Goal: Task Accomplishment & Management: Manage account settings

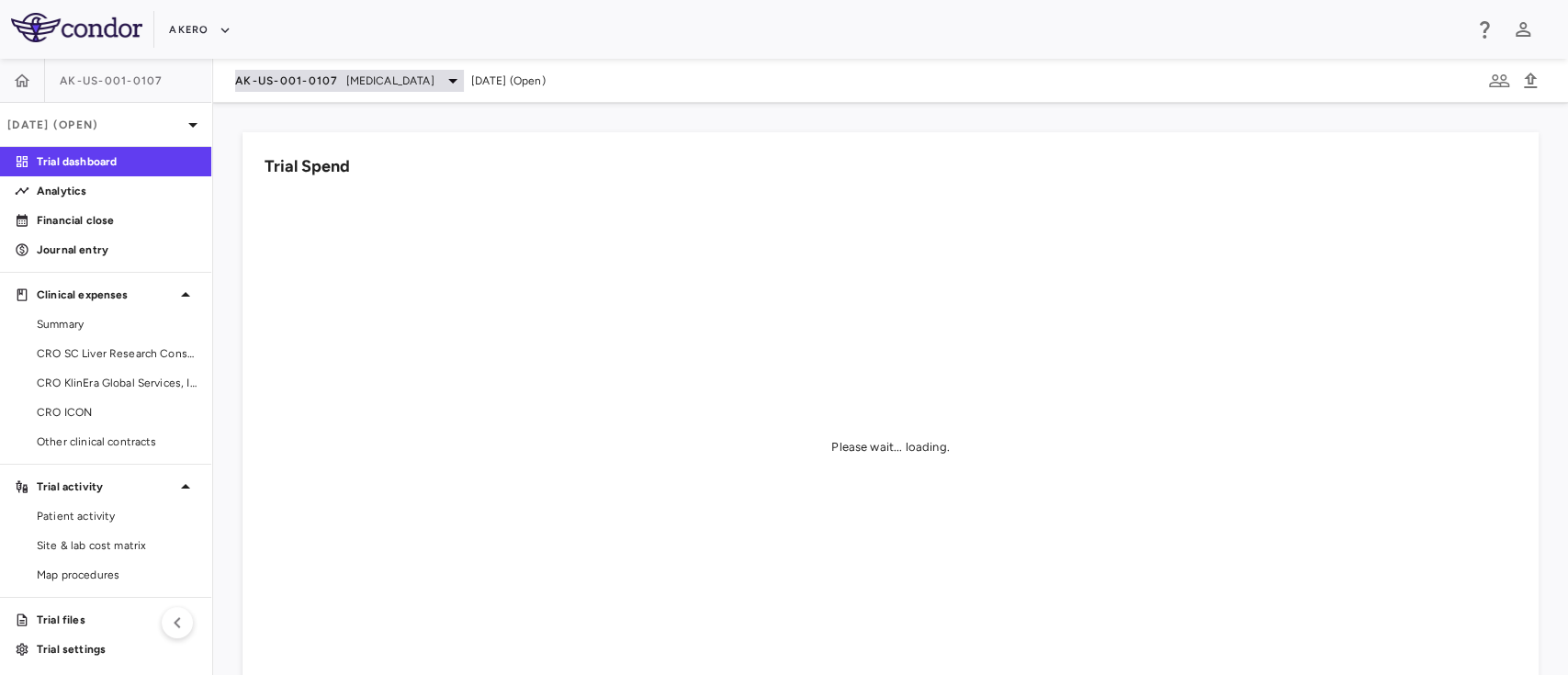
click at [463, 90] on div "AK-US-001-0107 [MEDICAL_DATA]" at bounding box center [349, 81] width 228 height 22
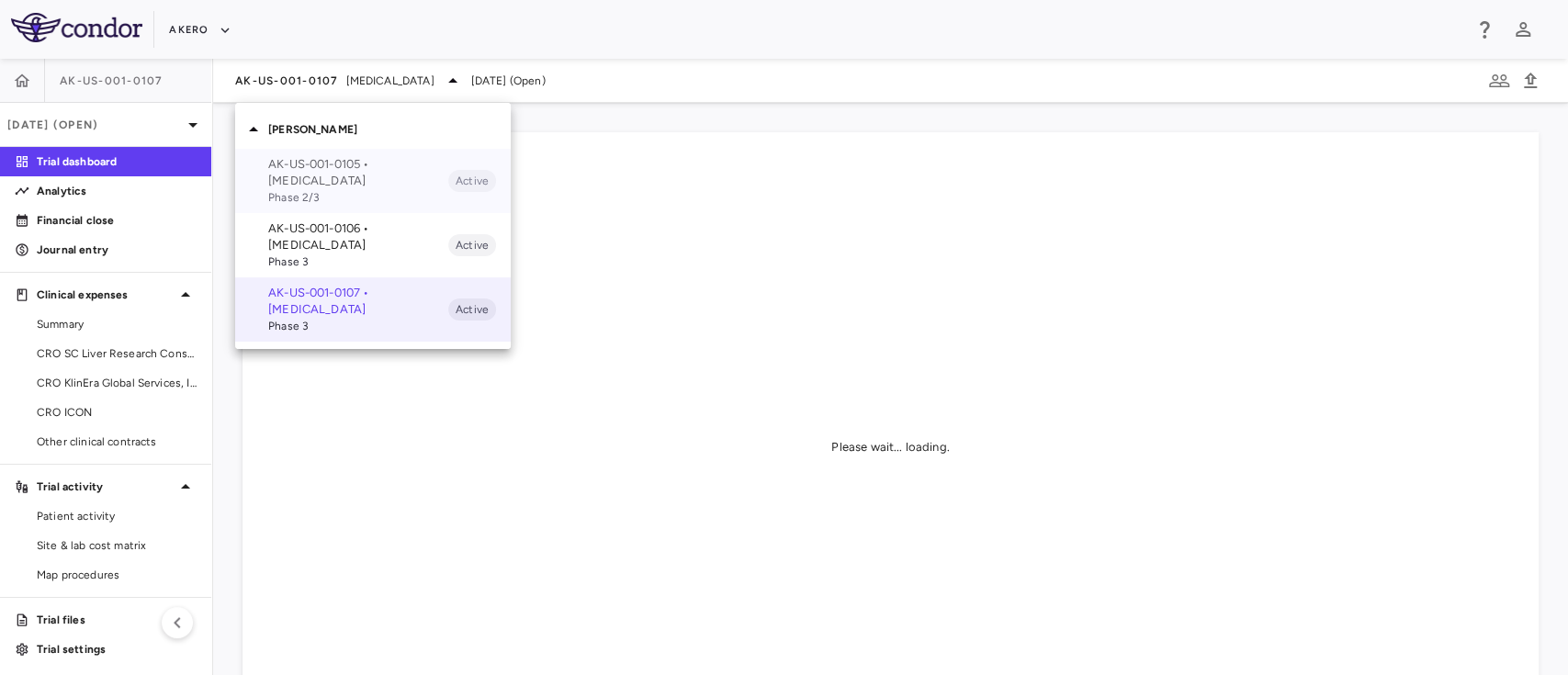
click at [324, 175] on p "AK-US-001-0105 • [MEDICAL_DATA]" at bounding box center [358, 173] width 180 height 33
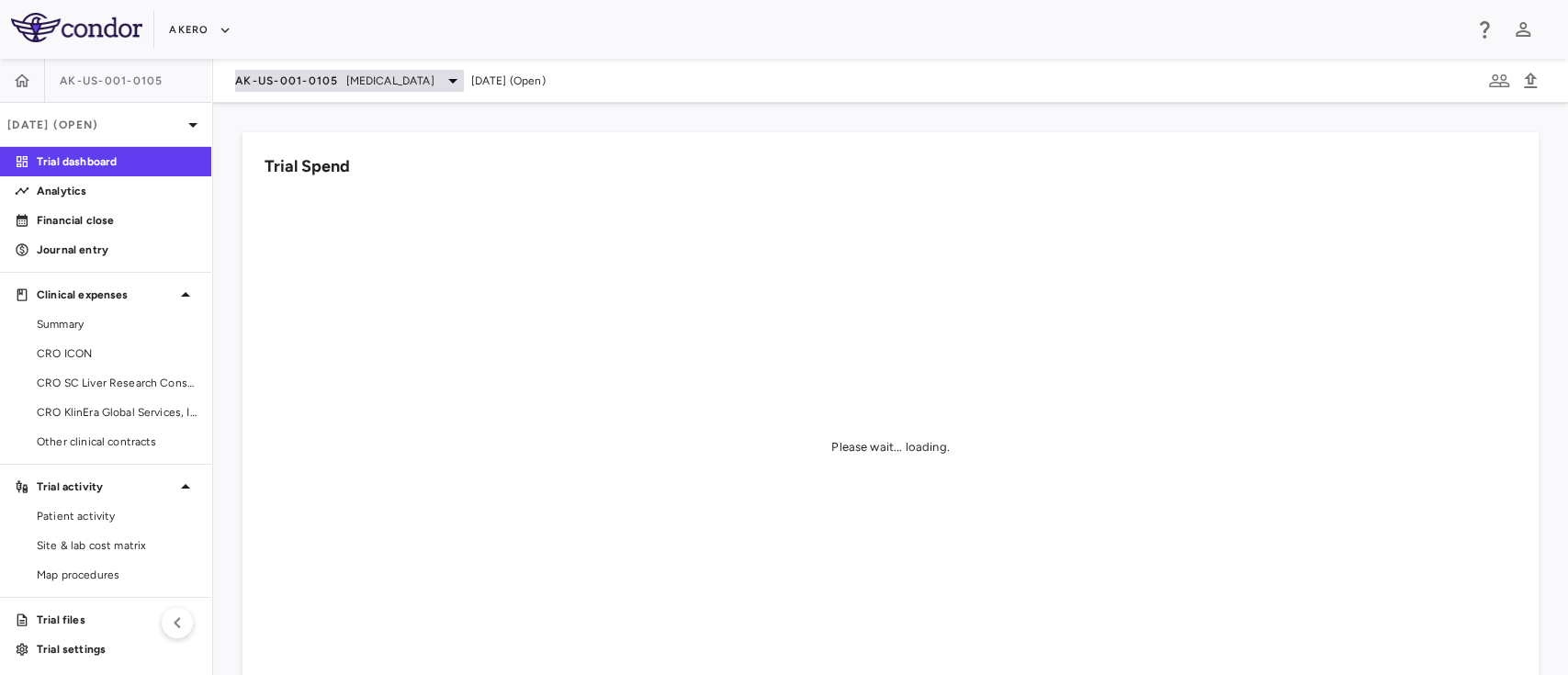
click at [361, 84] on span "[MEDICAL_DATA]" at bounding box center [391, 81] width 88 height 16
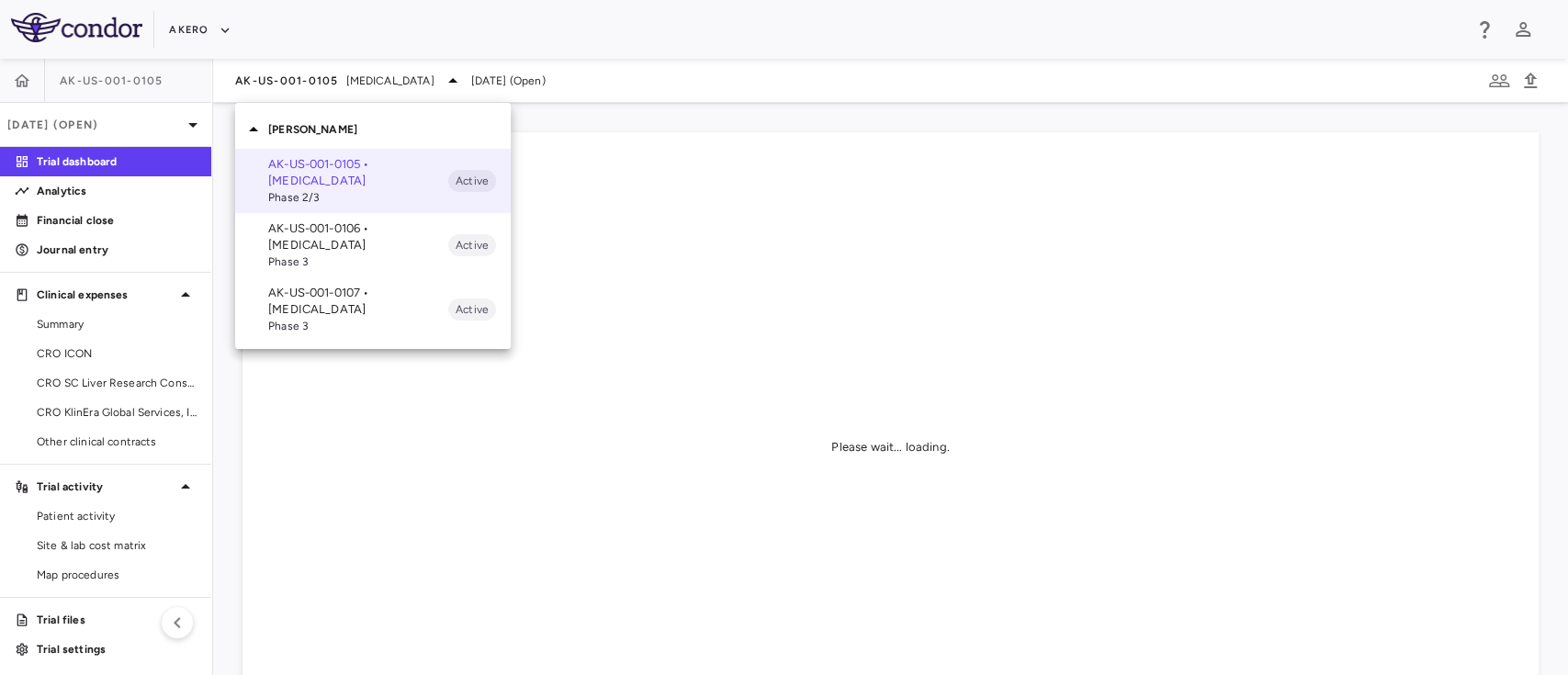
click at [324, 229] on p "AK-US-001-0106 • [MEDICAL_DATA]" at bounding box center [358, 237] width 180 height 33
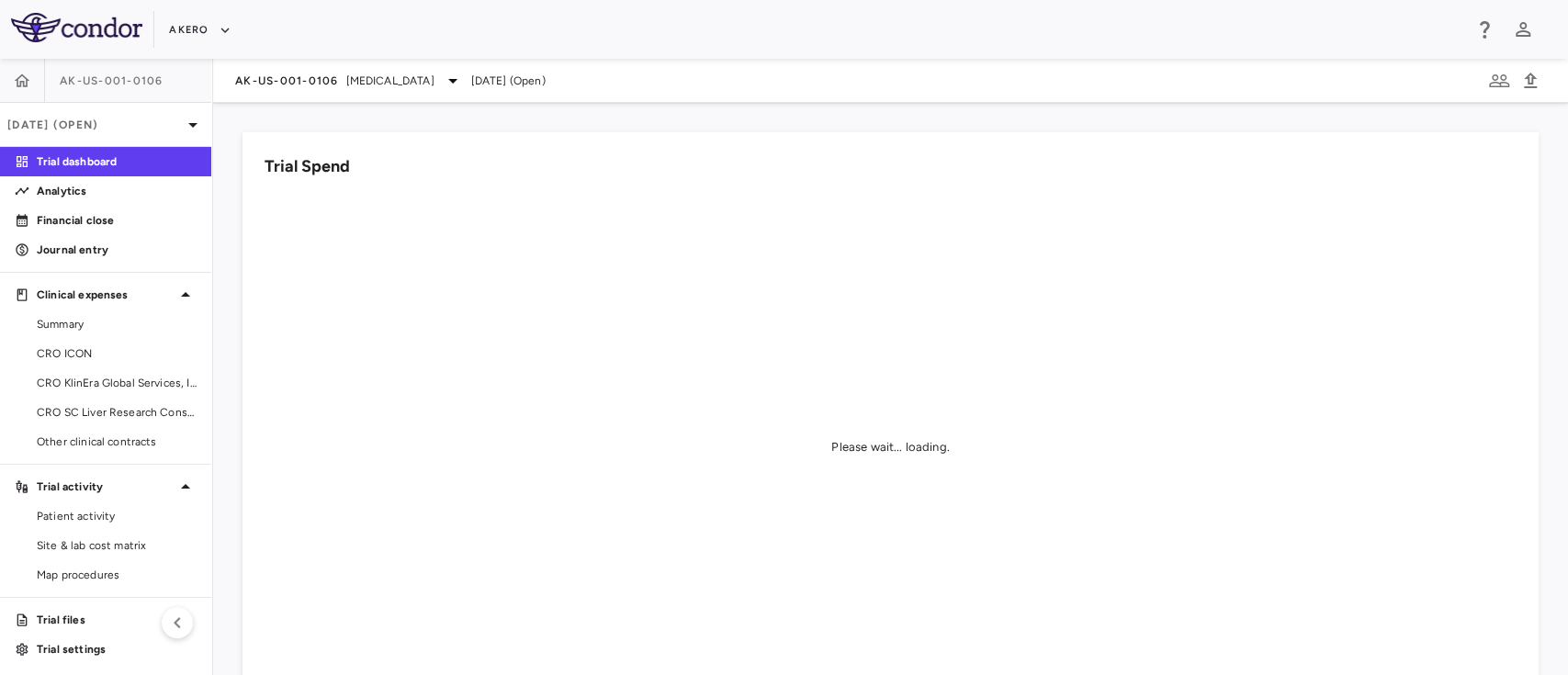
scroll to position [3, 0]
click at [99, 535] on span "Site & lab cost matrix" at bounding box center [116, 542] width 160 height 16
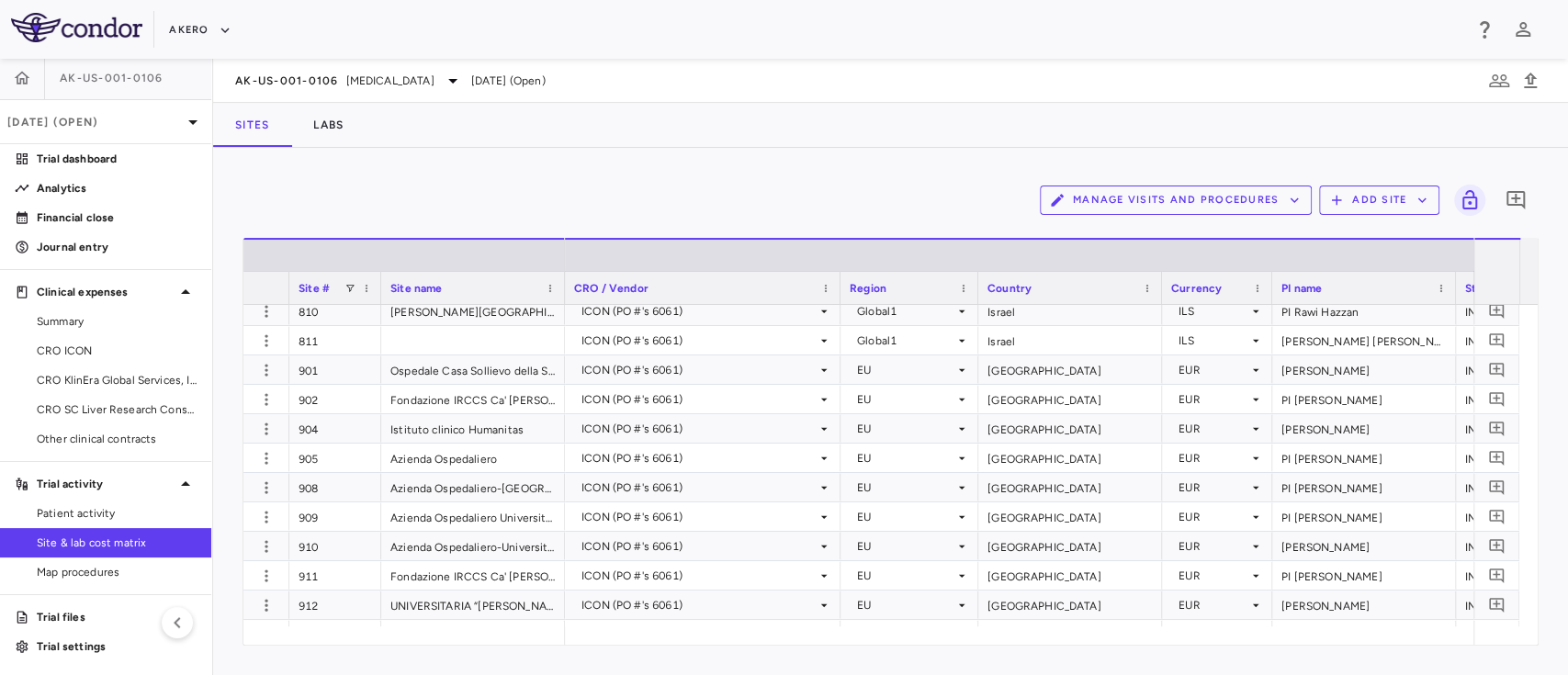
scroll to position [4999, 0]
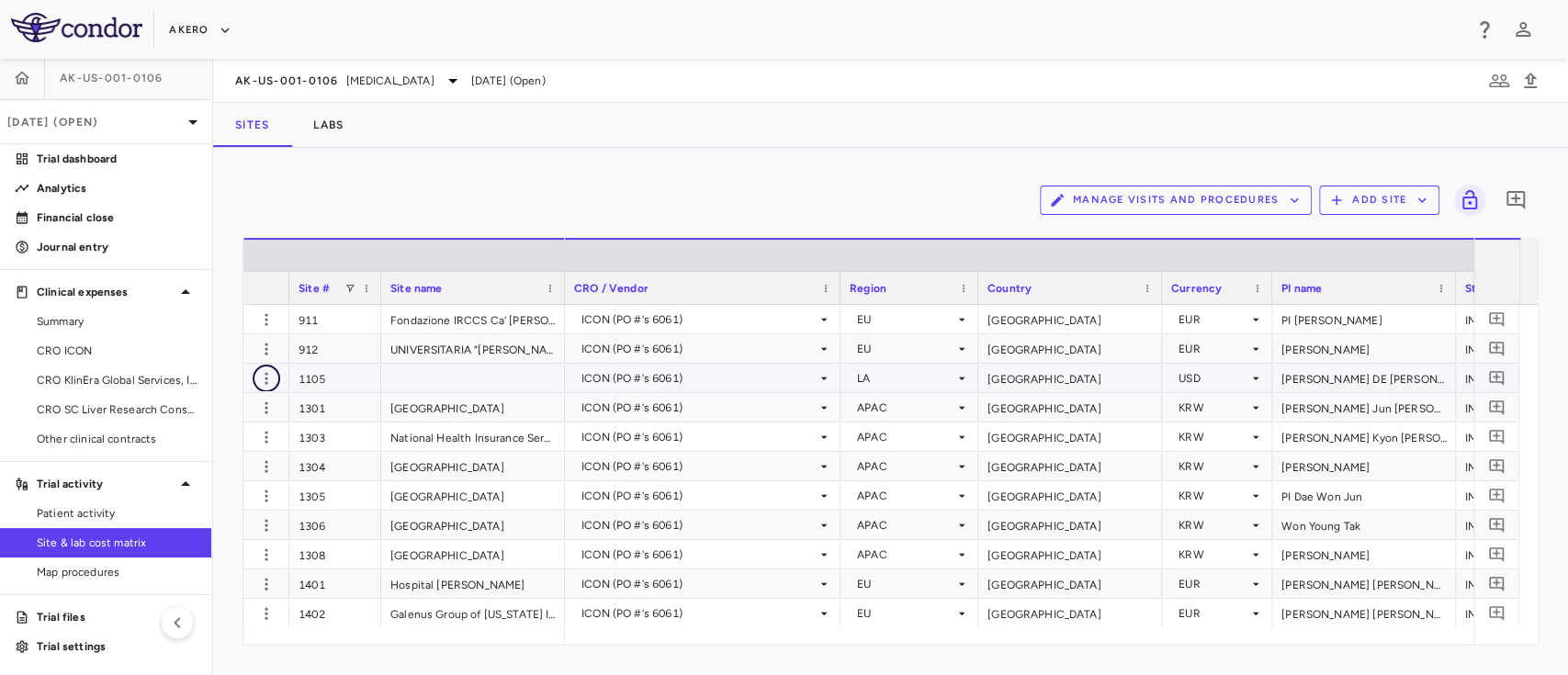
click at [264, 381] on icon "button" at bounding box center [266, 378] width 18 height 18
click at [194, 448] on div "Edit site" at bounding box center [195, 448] width 171 height 33
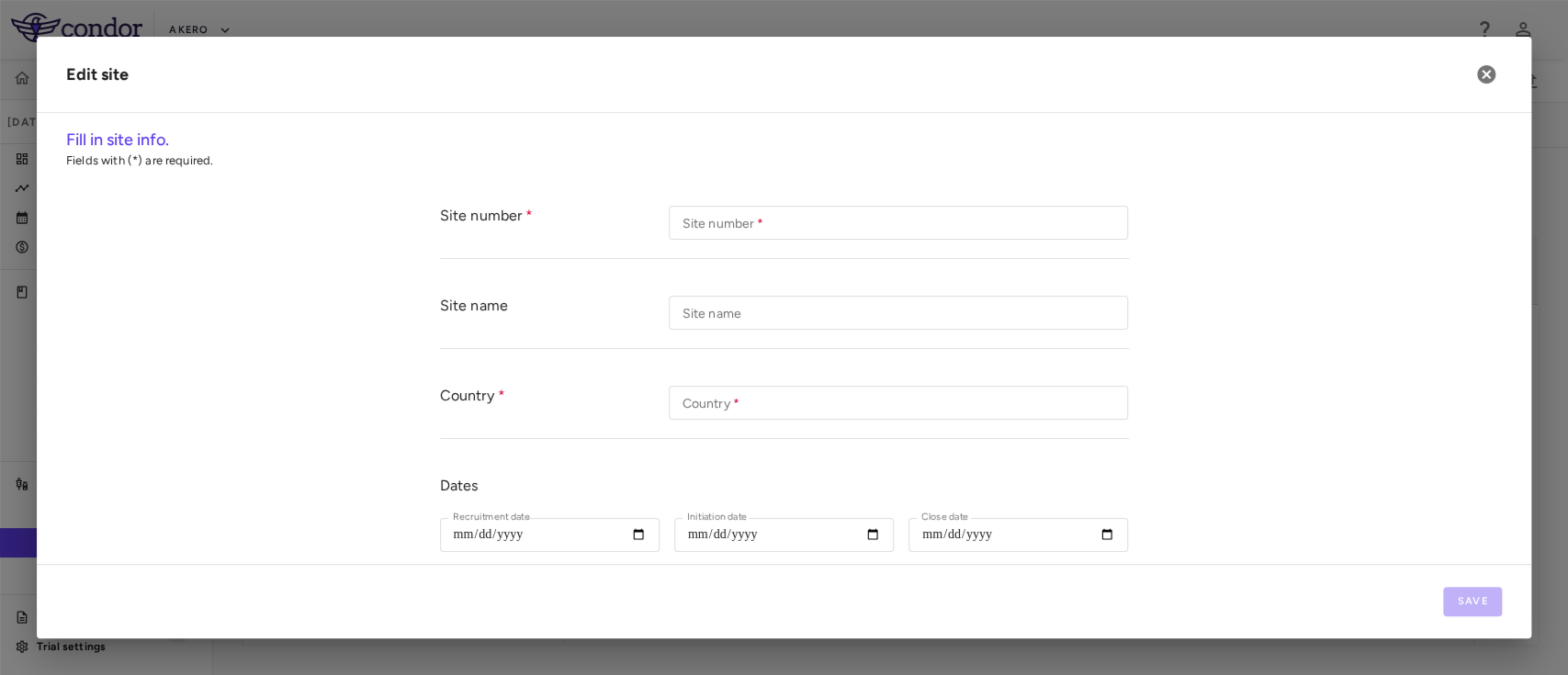
type input "****"
type input "******"
type input "**********"
click at [834, 321] on div "Skip to sidebar Skip to main content Akero AK-US-001-0106 Sep 2025 (Open) Trial…" at bounding box center [784, 337] width 1568 height 675
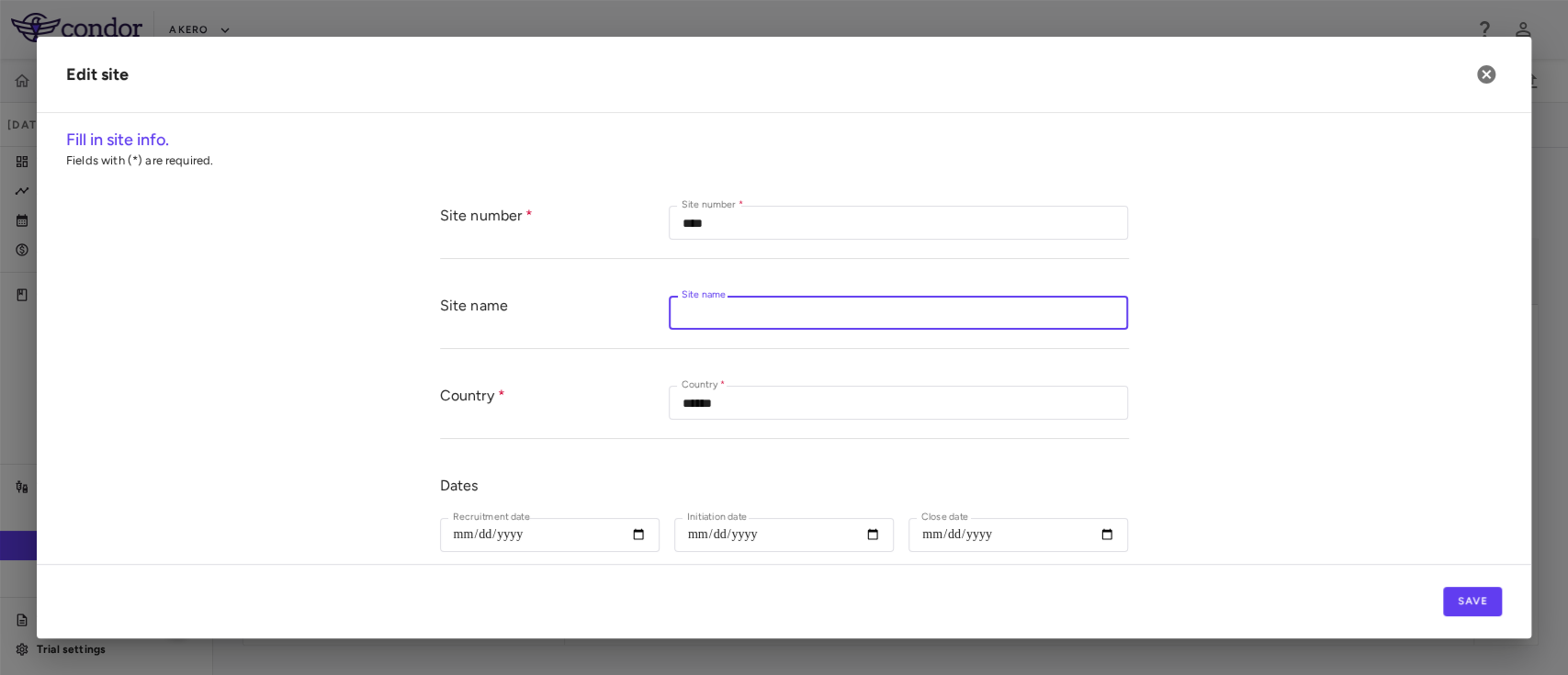
click at [797, 317] on input "Site name" at bounding box center [898, 312] width 460 height 34
paste input "**********"
type input "**********"
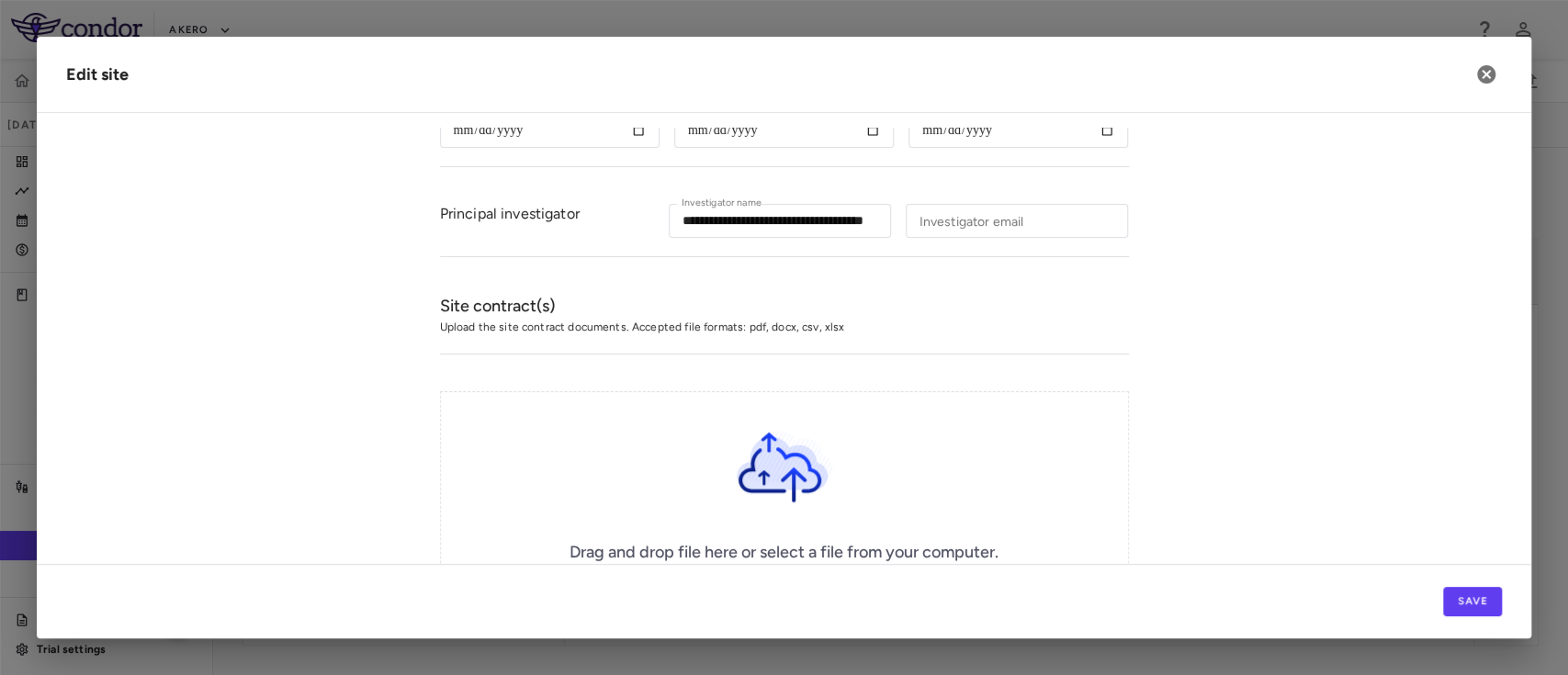
scroll to position [529, 0]
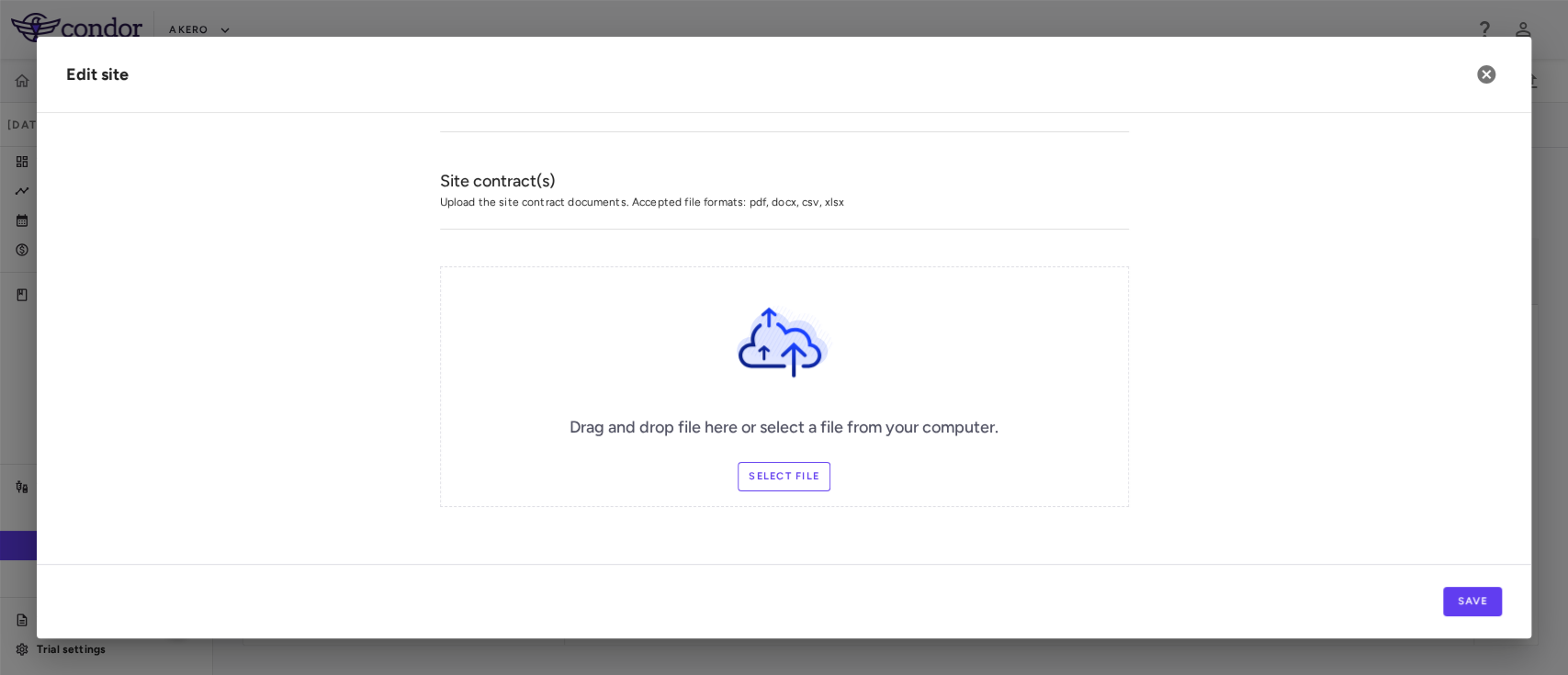
click at [770, 462] on label "Select file" at bounding box center [783, 476] width 93 height 30
click at [0, 0] on input "Select file" at bounding box center [0, 0] width 0 height 0
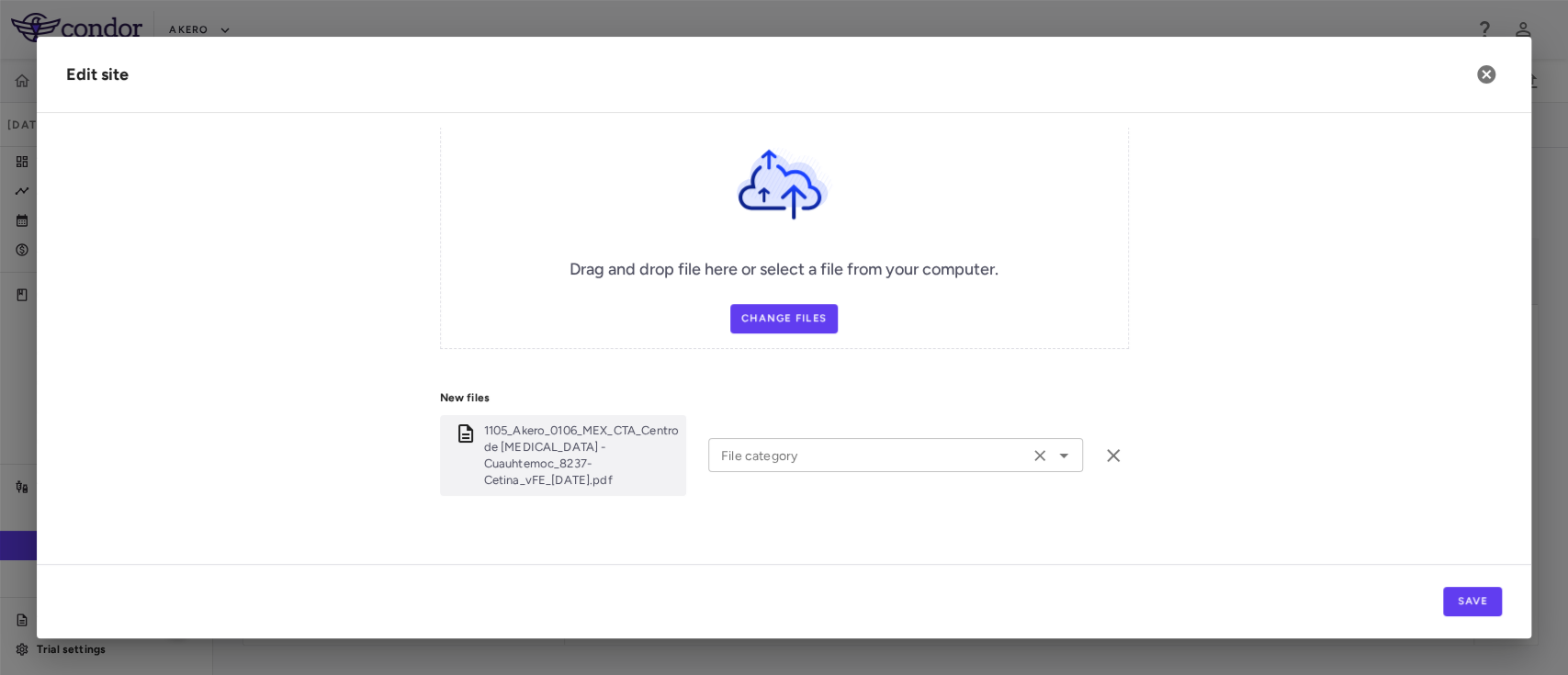
click at [1053, 462] on div "File category" at bounding box center [895, 455] width 374 height 34
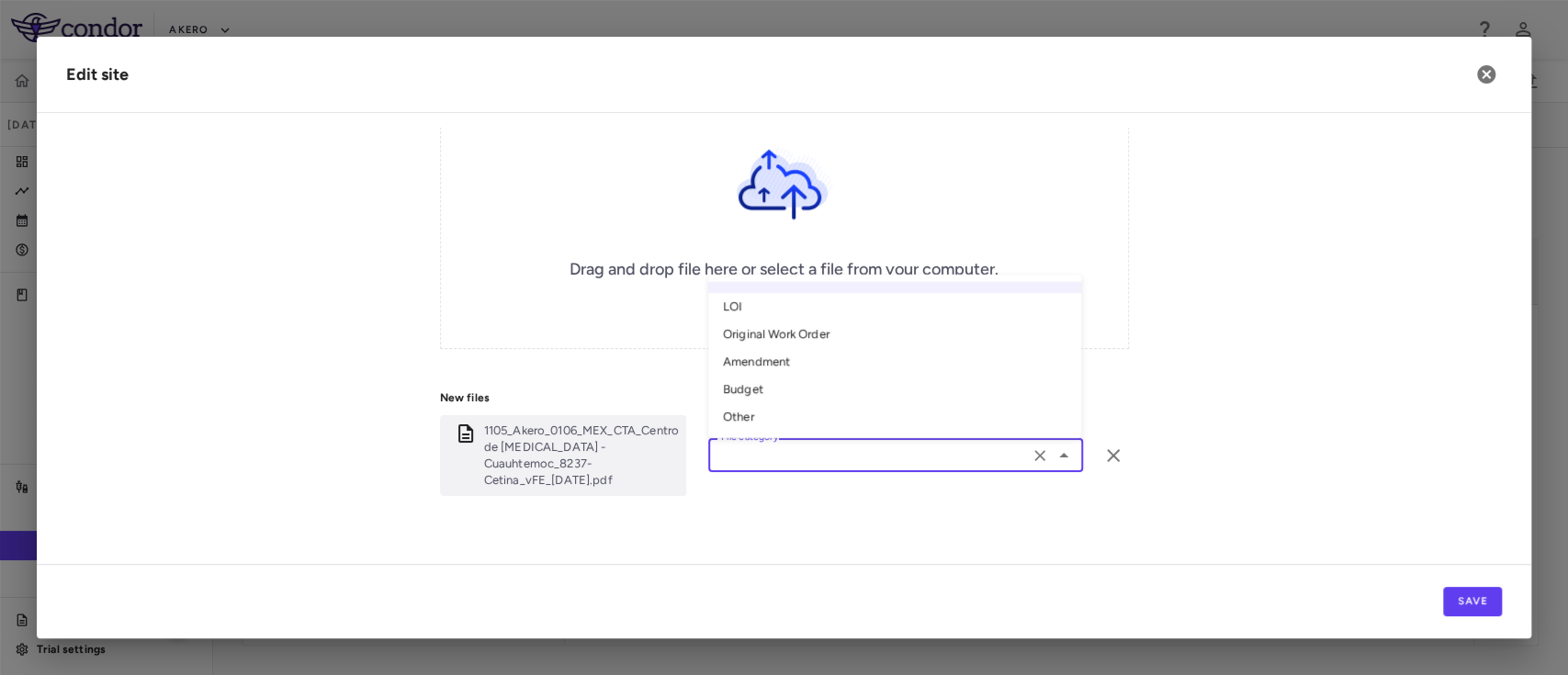
click at [822, 379] on li "Budget" at bounding box center [894, 389] width 373 height 28
type input "******"
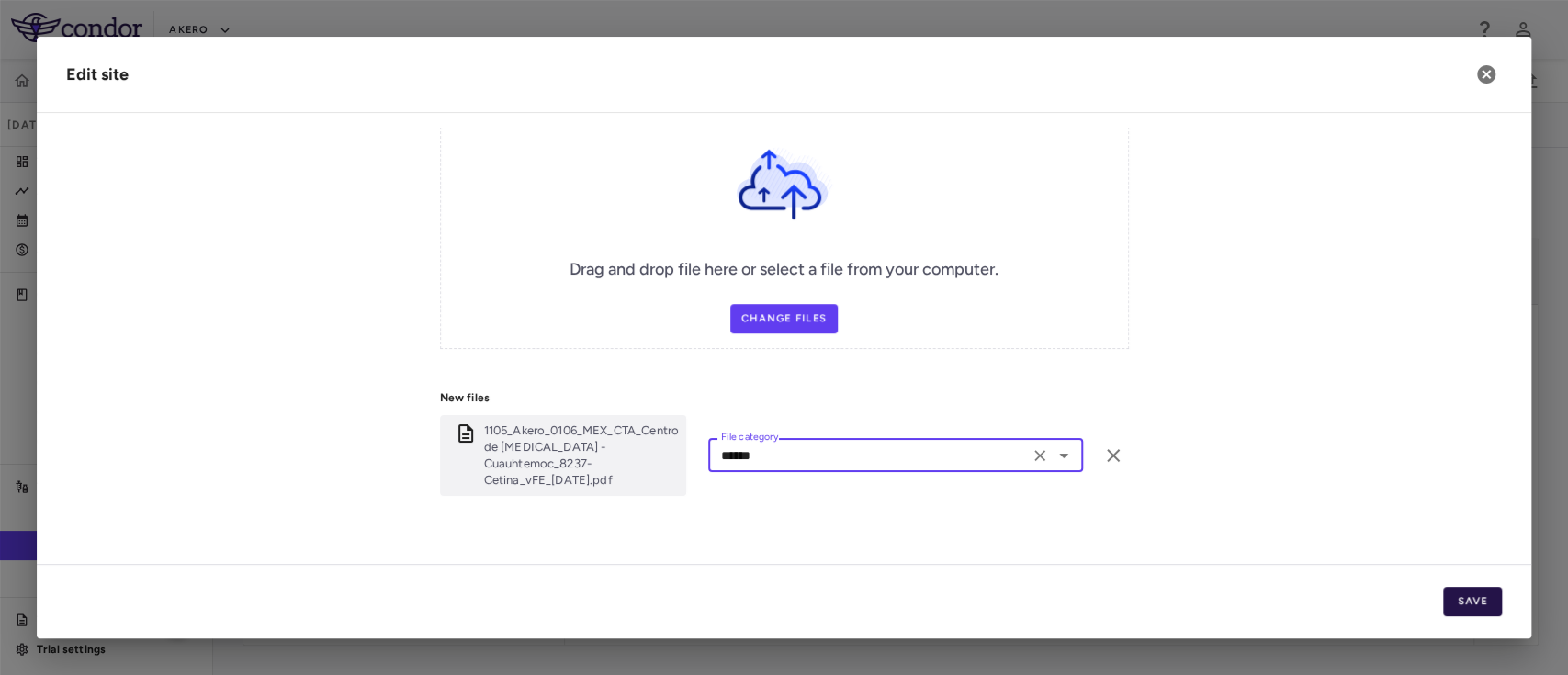
click at [1469, 613] on button "Save" at bounding box center [1471, 602] width 59 height 30
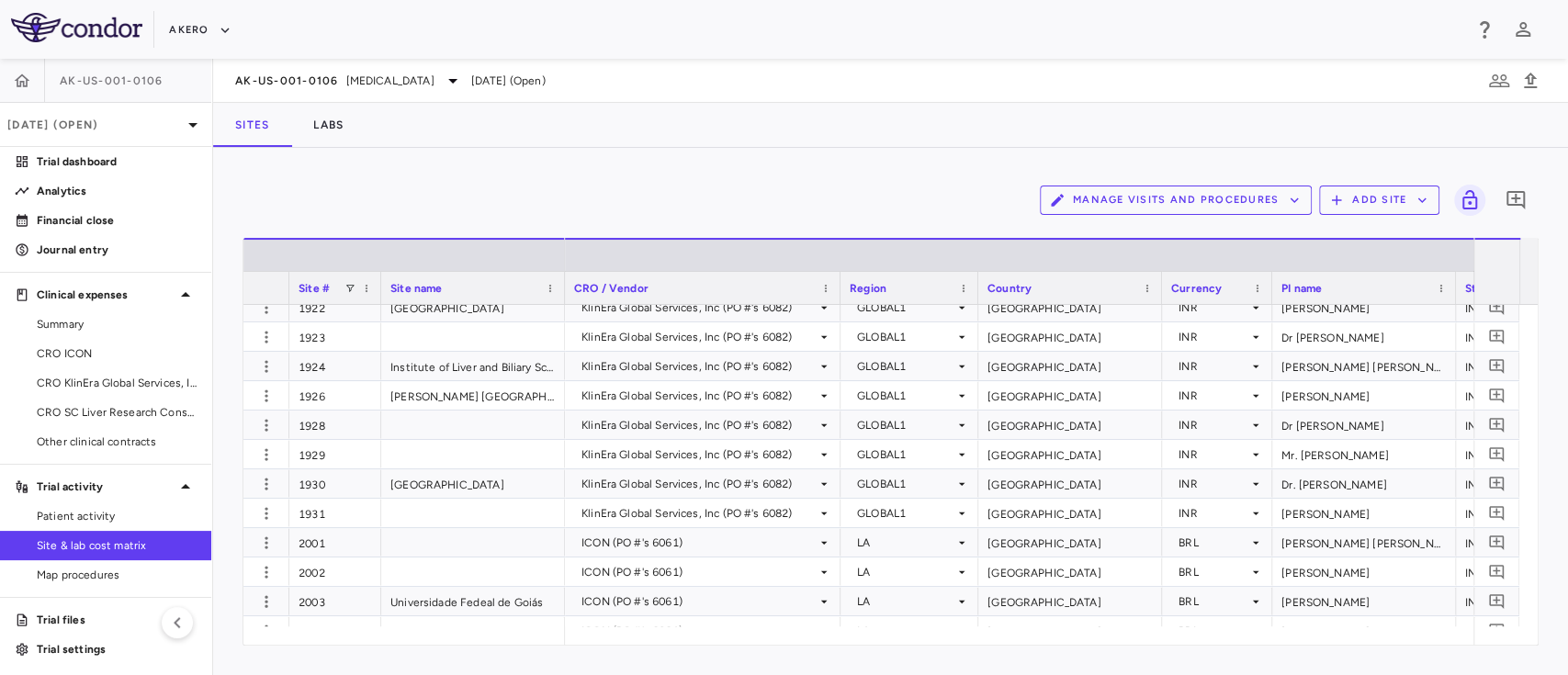
scroll to position [6350, 0]
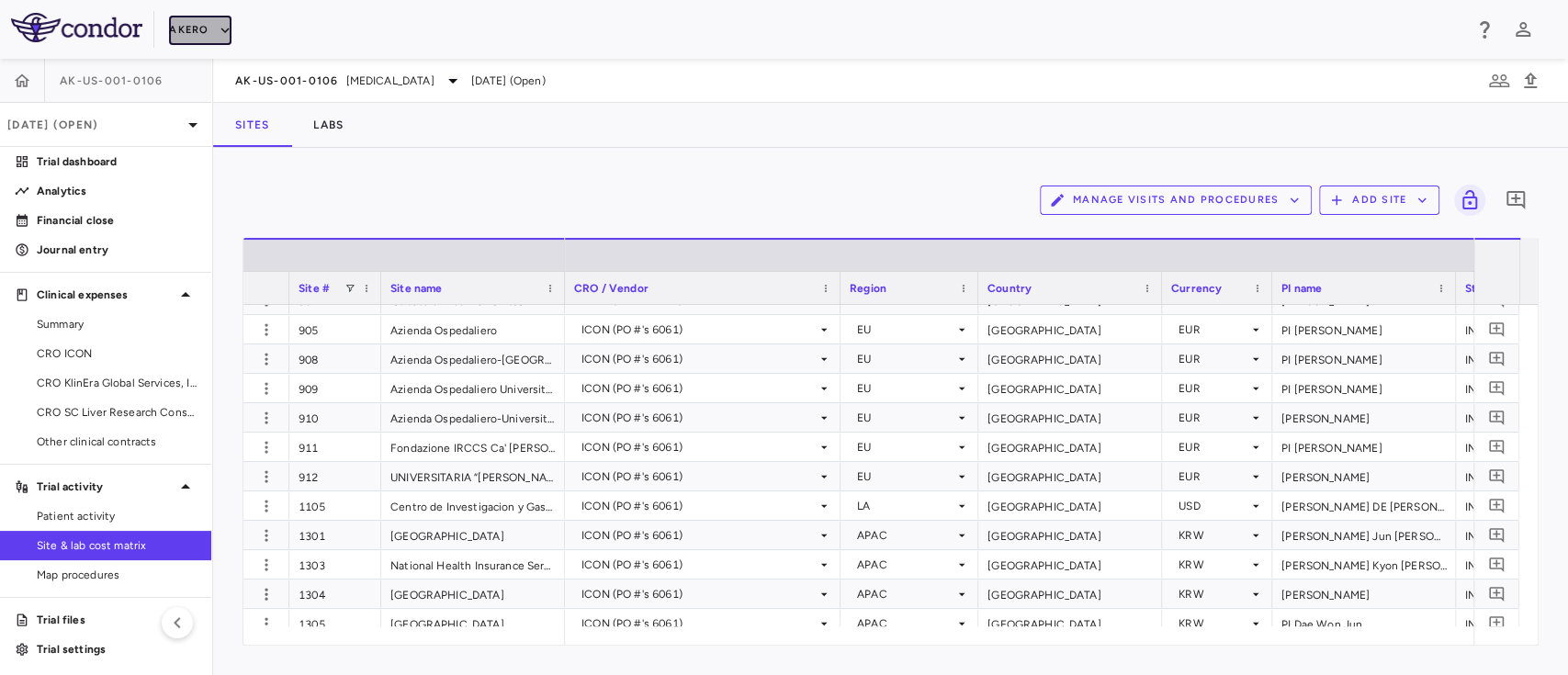
click at [217, 35] on icon "button" at bounding box center [225, 30] width 16 height 16
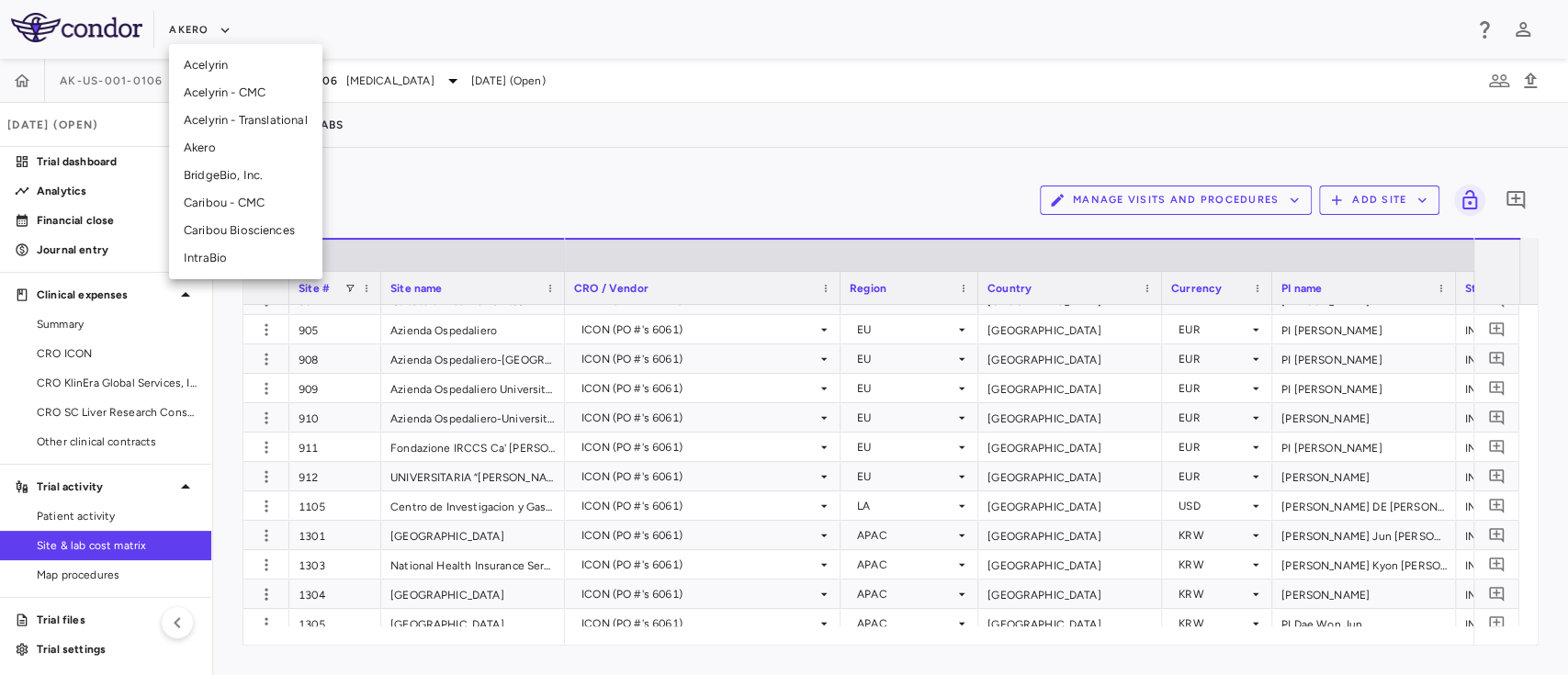
click at [408, 181] on div at bounding box center [784, 337] width 1568 height 675
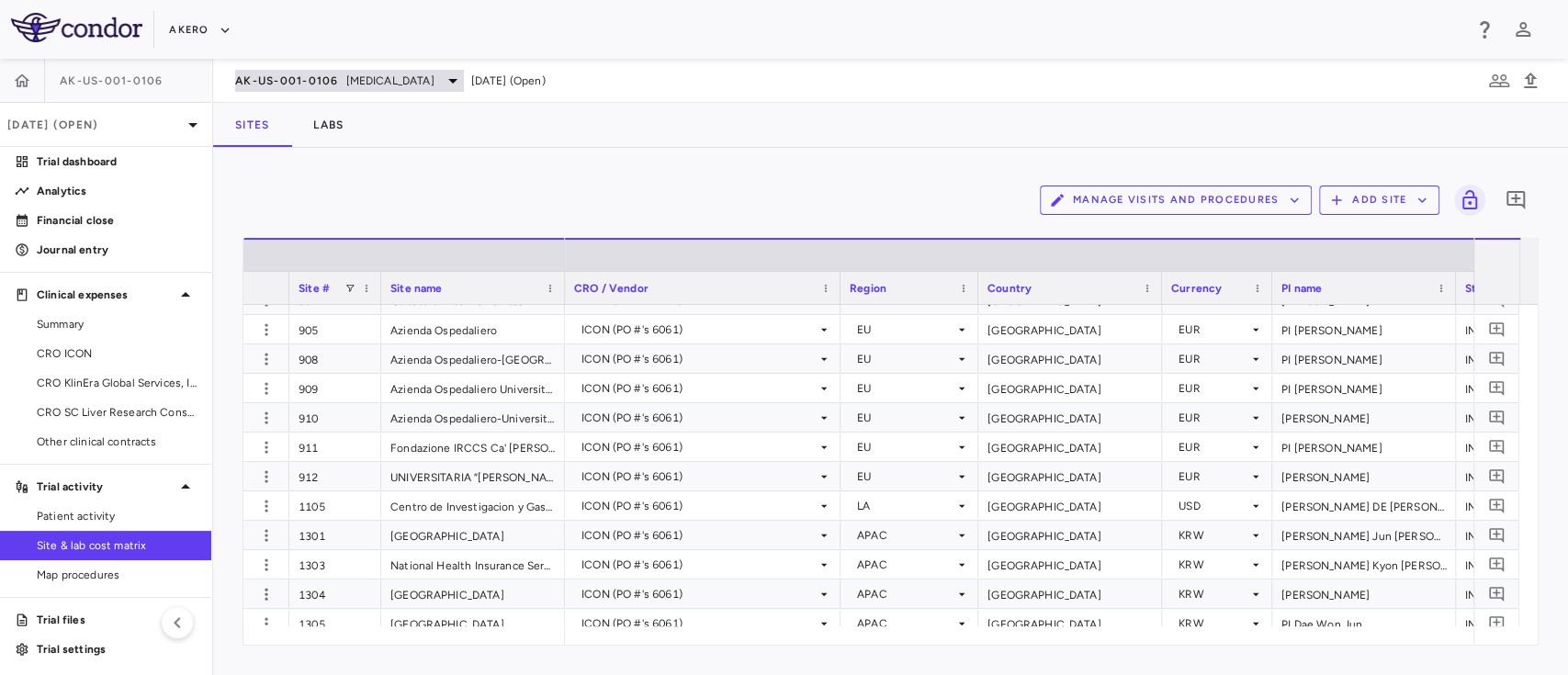
click at [416, 84] on span "[MEDICAL_DATA]" at bounding box center [391, 81] width 88 height 16
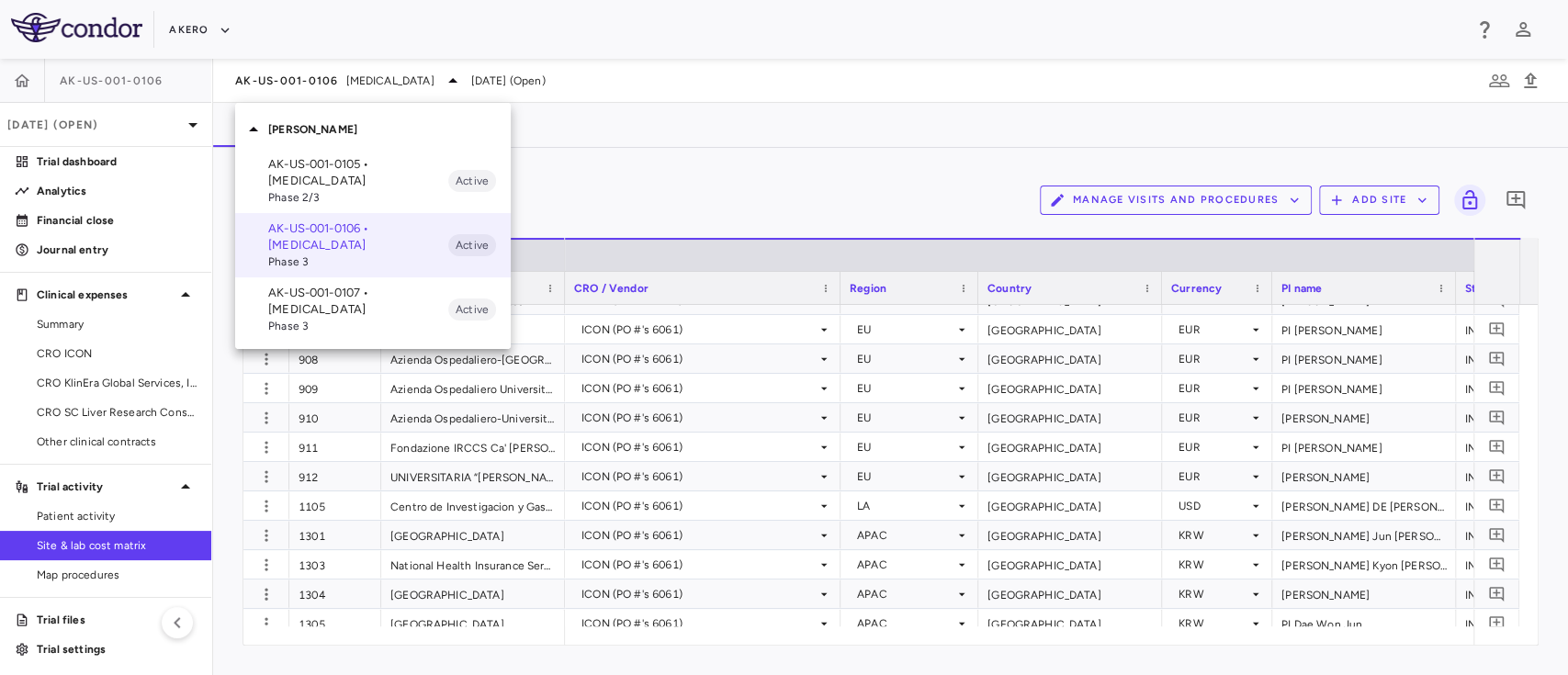
click at [219, 22] on div at bounding box center [784, 337] width 1568 height 675
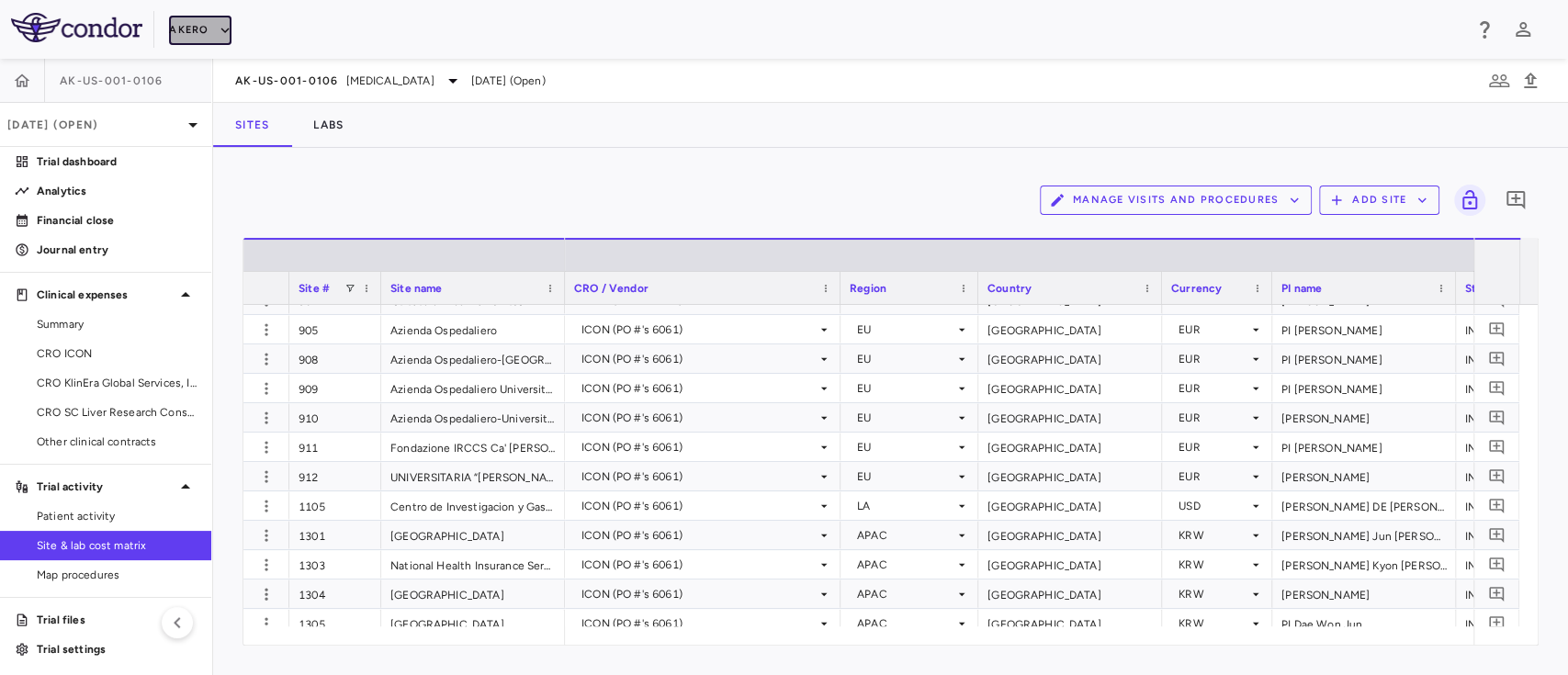
click at [209, 30] on button "Akero" at bounding box center [200, 30] width 61 height 30
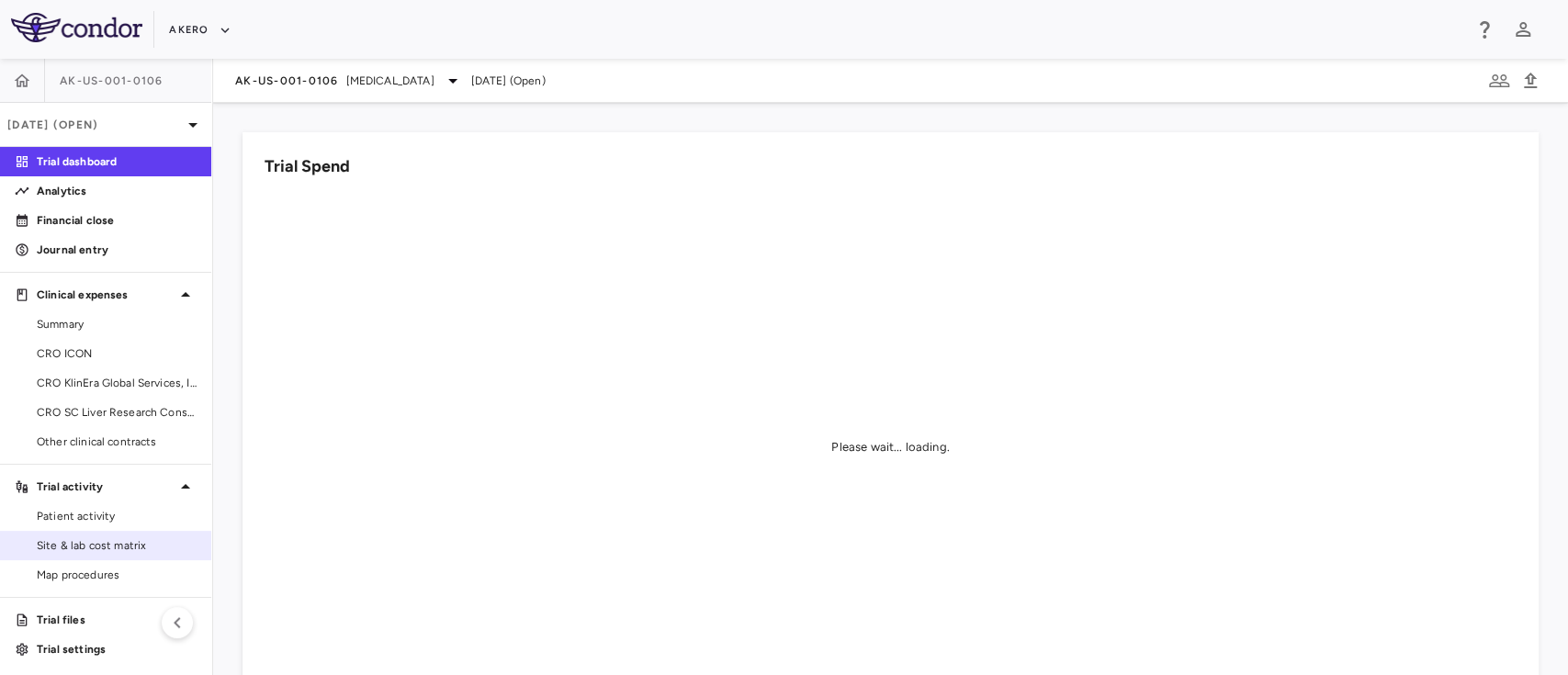
click at [91, 545] on span "Site & lab cost matrix" at bounding box center [116, 545] width 160 height 16
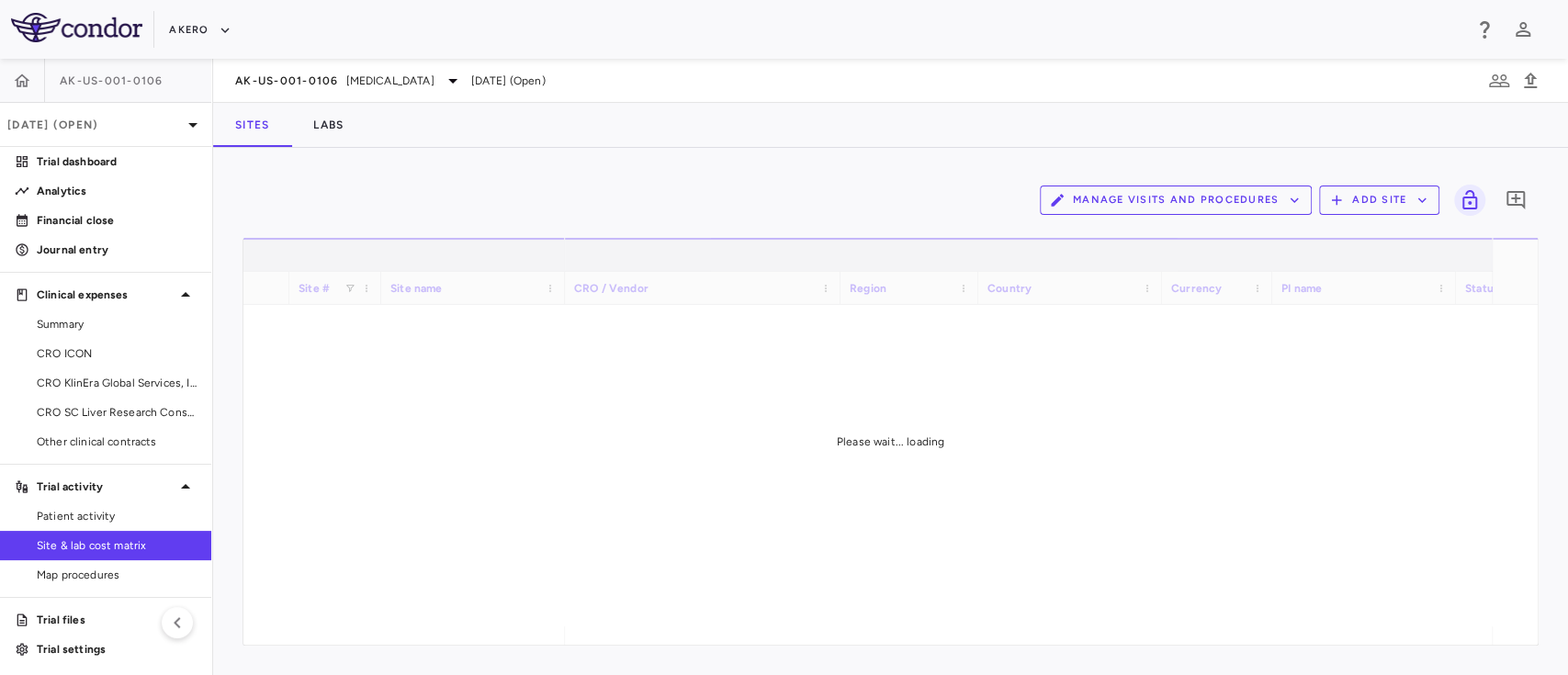
drag, startPoint x: 611, startPoint y: 635, endPoint x: 644, endPoint y: 643, distance: 34.0
click at [644, 643] on div "Please wait... loading" at bounding box center [891, 442] width 1294 height 407
